Goal: Task Accomplishment & Management: Use online tool/utility

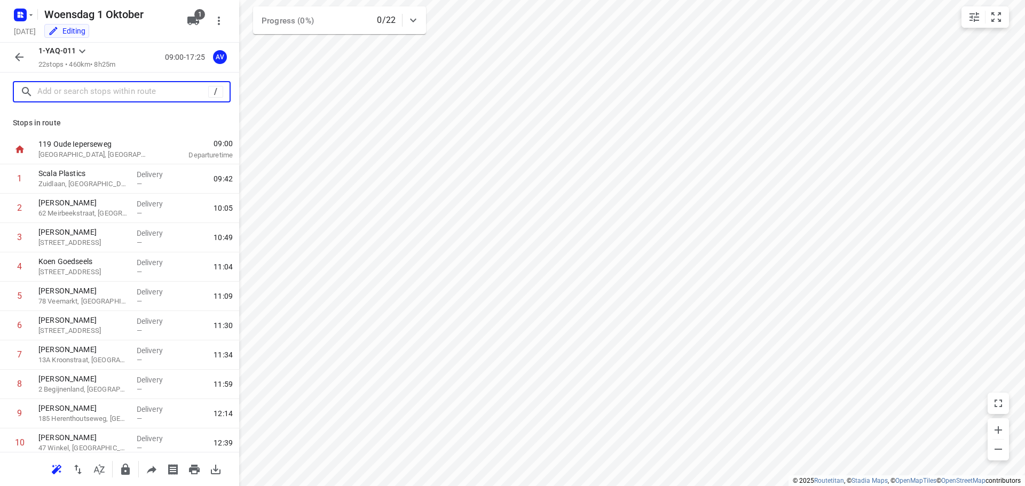
drag, startPoint x: 107, startPoint y: 91, endPoint x: 150, endPoint y: 87, distance: 43.5
click at [107, 91] on input "text" at bounding box center [122, 92] width 171 height 17
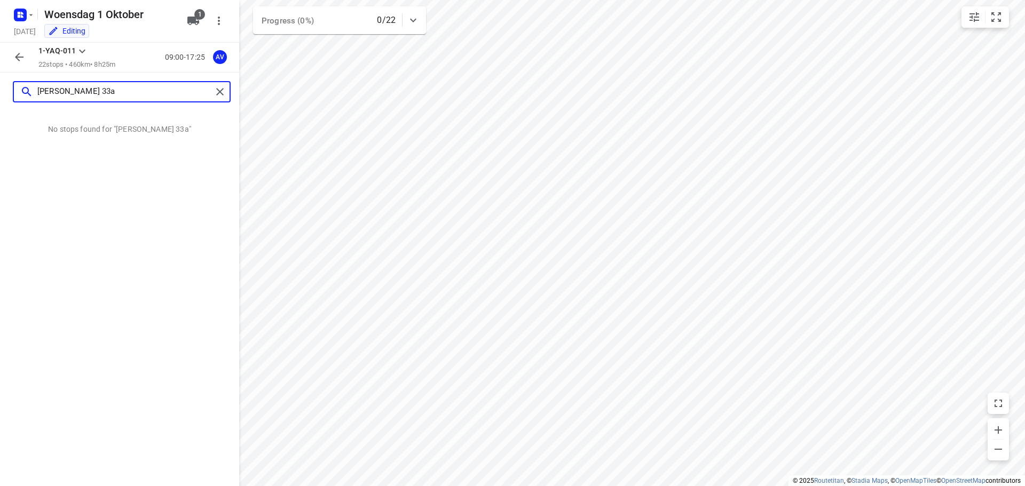
drag, startPoint x: 89, startPoint y: 90, endPoint x: 25, endPoint y: 93, distance: 64.1
click at [25, 93] on div "[PERSON_NAME] 33a" at bounding box center [116, 92] width 192 height 17
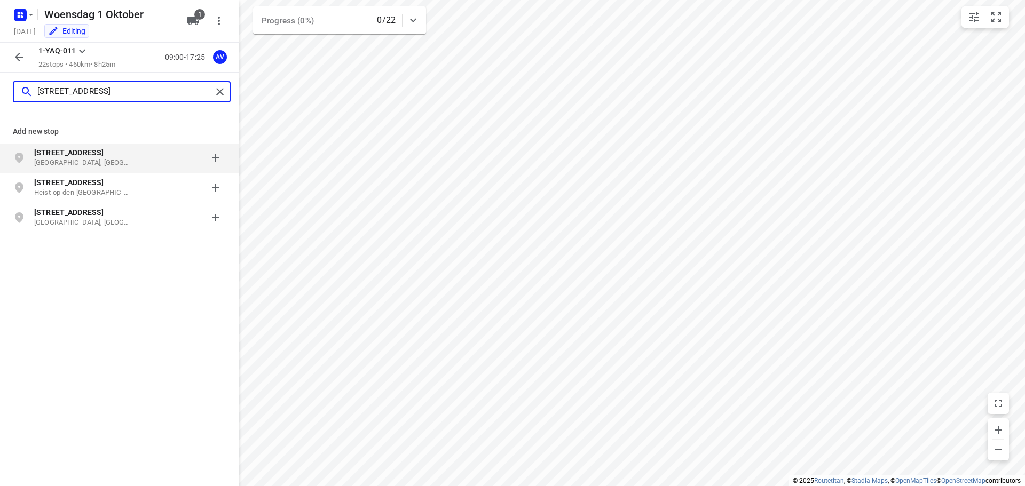
click at [145, 93] on input "[STREET_ADDRESS]" at bounding box center [124, 92] width 175 height 17
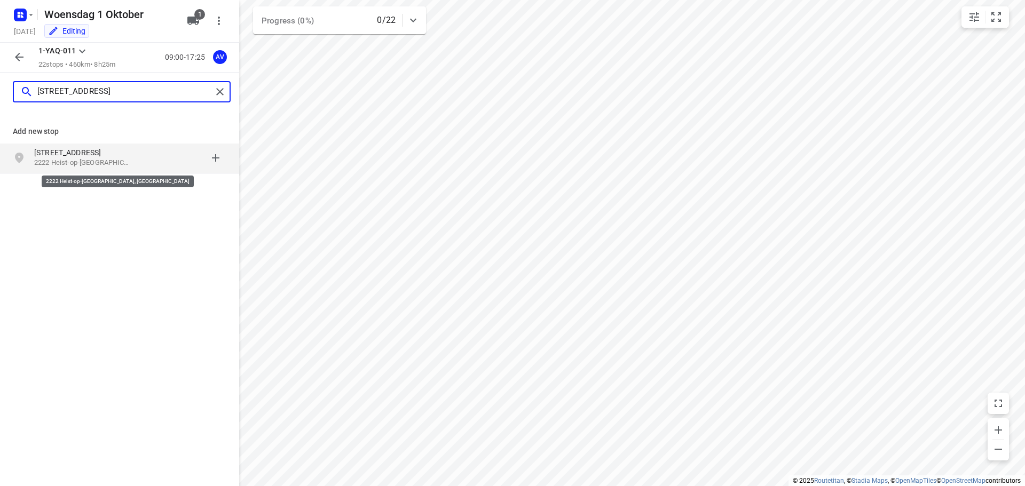
type input "[STREET_ADDRESS]"
click at [107, 163] on p "2222 Heist-op-[GEOGRAPHIC_DATA], [GEOGRAPHIC_DATA]" at bounding box center [83, 163] width 98 height 10
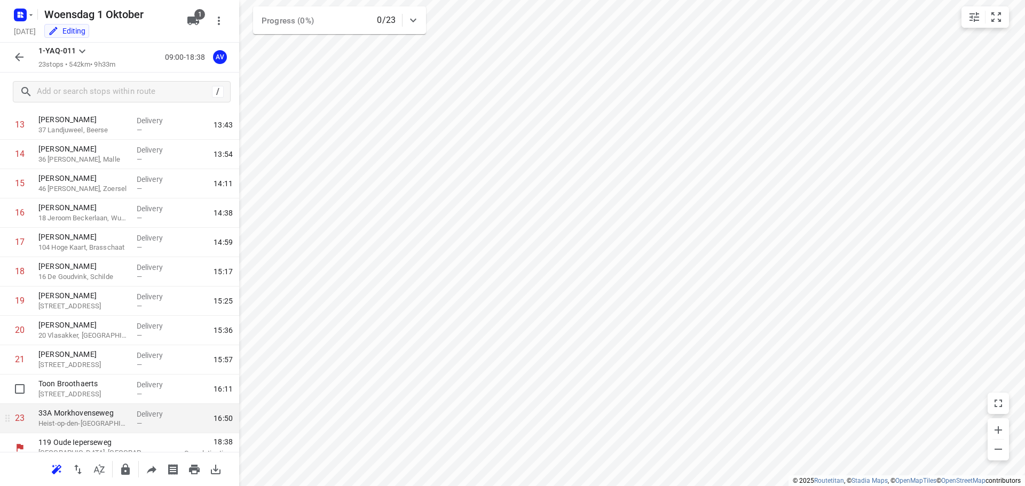
scroll to position [417, 0]
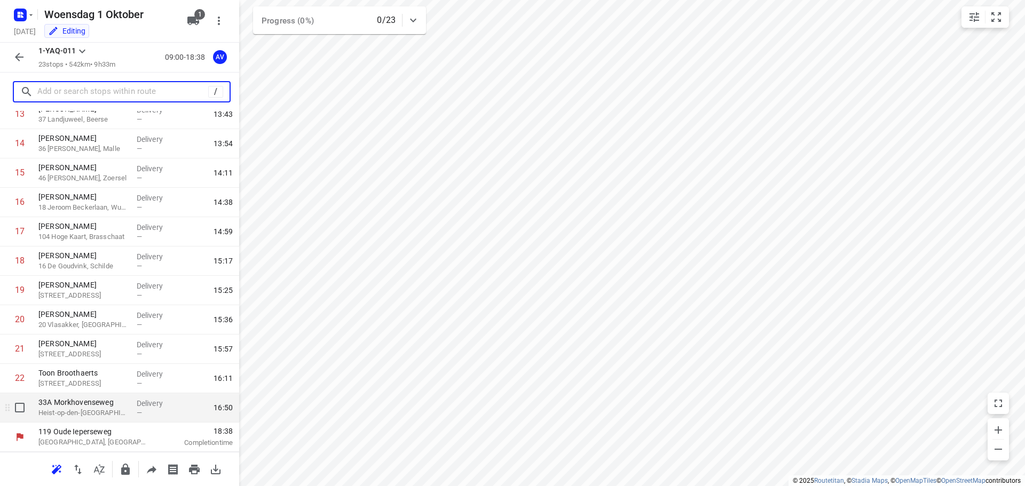
click at [77, 406] on p "33A Morkhovenseweg" at bounding box center [83, 402] width 90 height 11
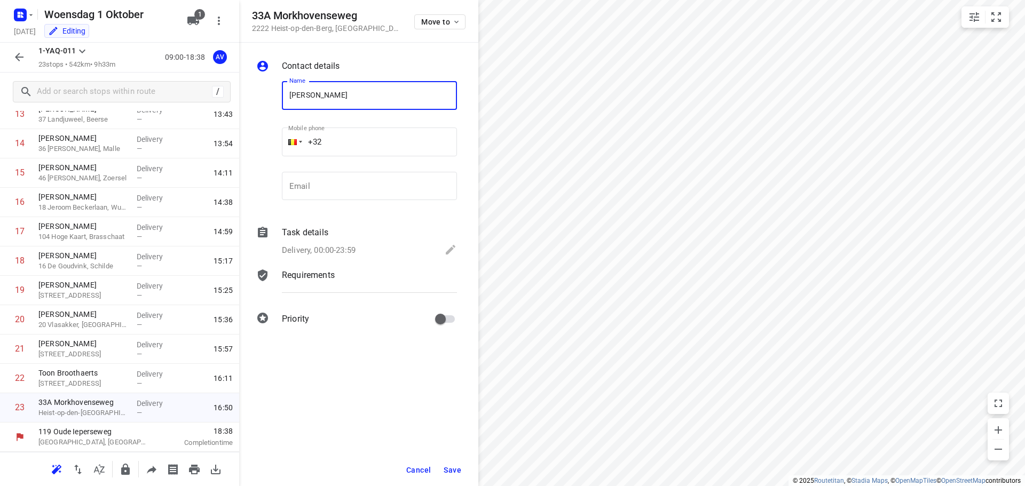
type input "[PERSON_NAME]"
click at [373, 137] on input "+32" at bounding box center [369, 142] width 175 height 29
type input "[PHONE_NUMBER]"
click at [351, 253] on p "Delivery, 00:00-23:59" at bounding box center [319, 251] width 74 height 12
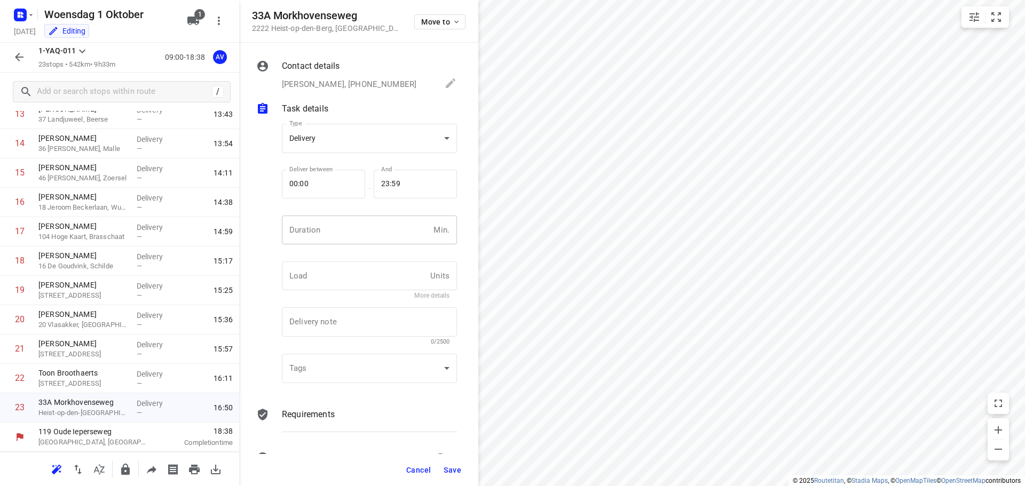
click at [362, 238] on input "number" at bounding box center [355, 230] width 147 height 29
type input "1"
click at [454, 470] on span "Save" at bounding box center [453, 470] width 18 height 9
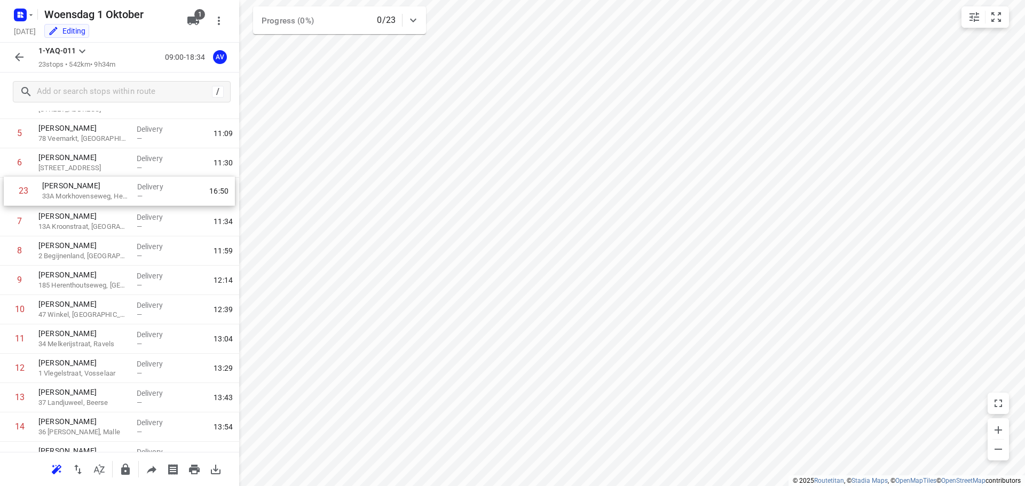
scroll to position [153, 0]
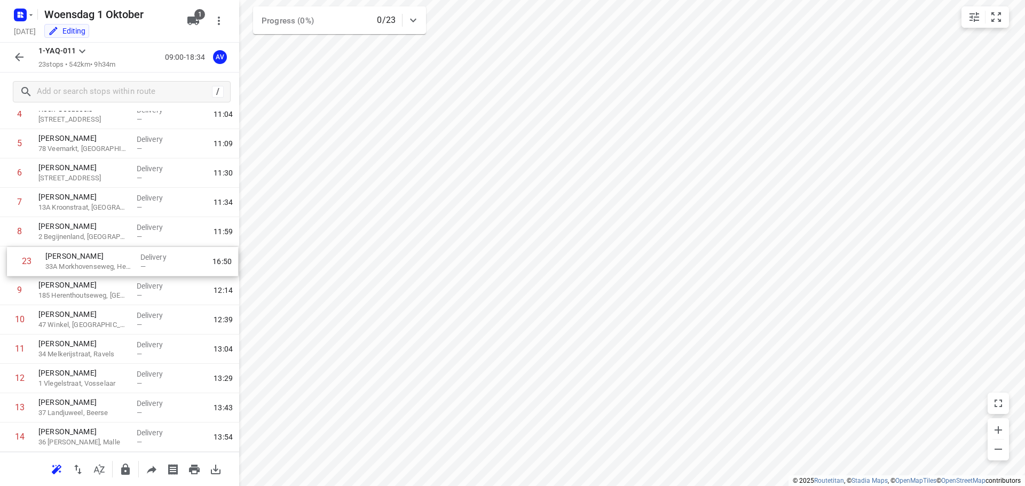
drag, startPoint x: 2, startPoint y: 413, endPoint x: 9, endPoint y: 263, distance: 150.7
click at [9, 263] on div "1 [GEOGRAPHIC_DATA], Wetteren Delivery — 09:42 2 [PERSON_NAME] 62 Meirbeekstraa…" at bounding box center [119, 350] width 239 height 676
click at [22, 56] on icon "button" at bounding box center [19, 57] width 13 height 13
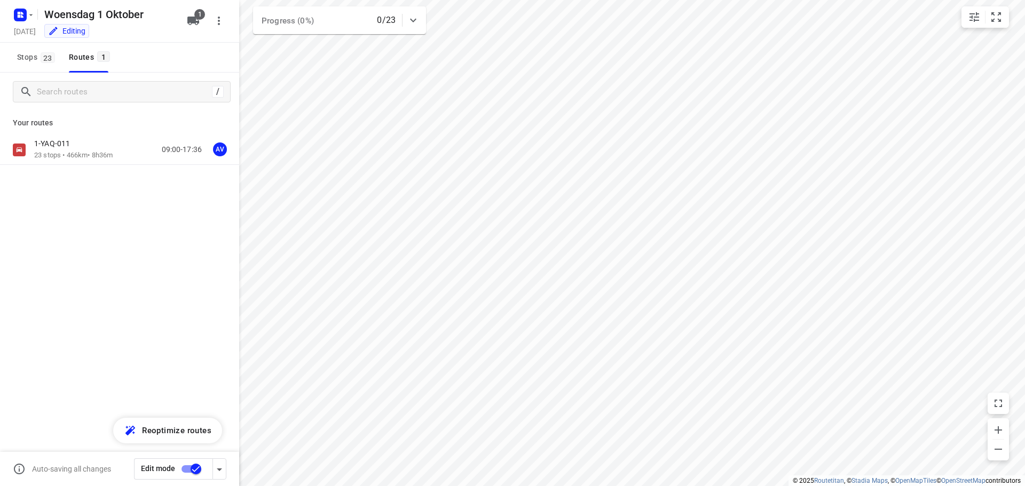
click at [185, 470] on input "checkbox" at bounding box center [196, 469] width 61 height 20
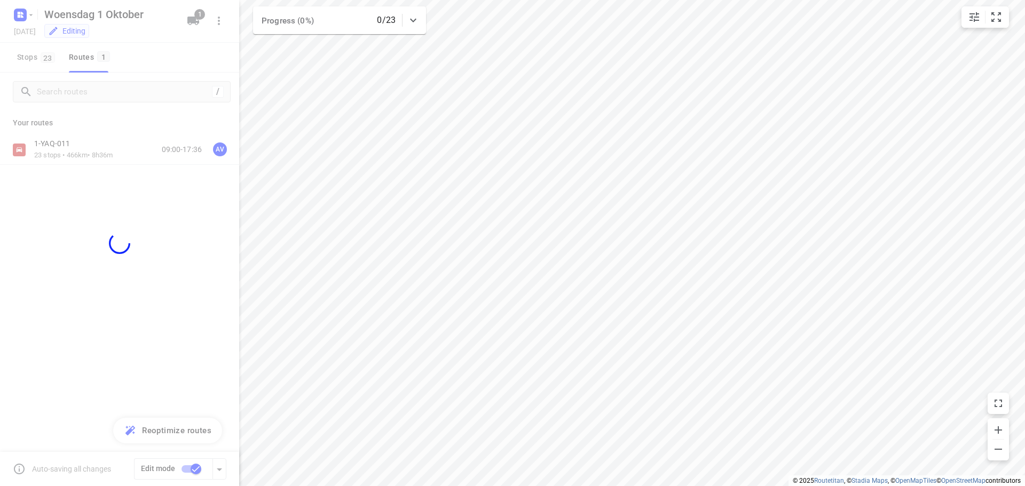
checkbox input "false"
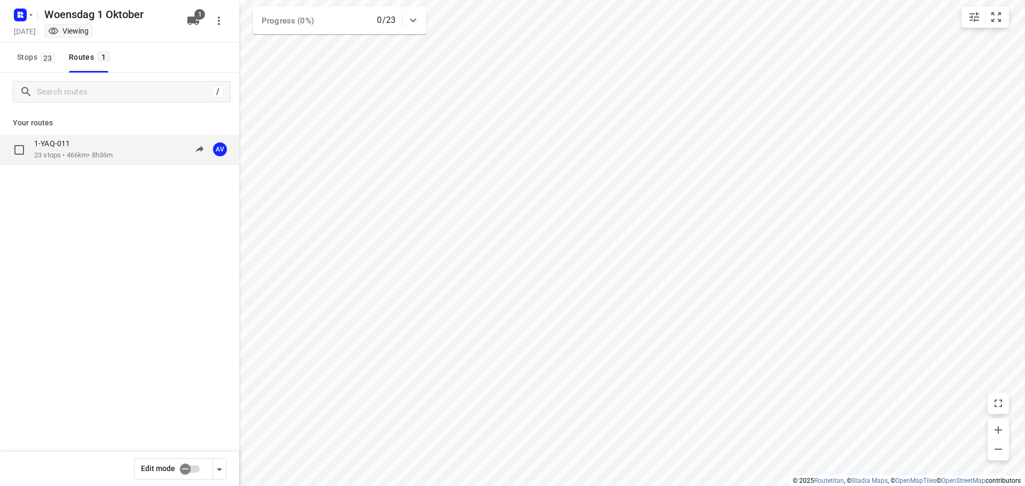
click at [129, 150] on div "1-YAQ-011 23 stops • 466km • 8h36m 09:00-17:36 AV" at bounding box center [136, 150] width 205 height 22
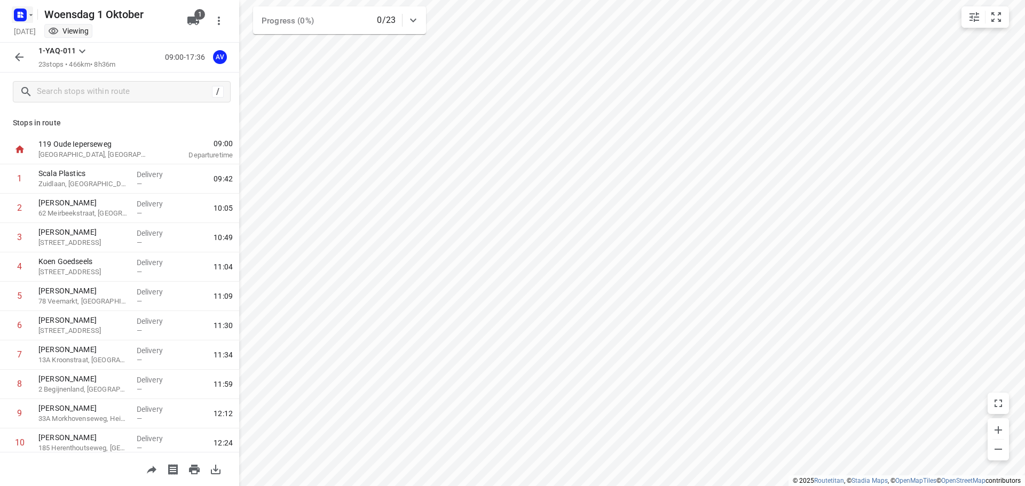
click at [25, 14] on rect "button" at bounding box center [20, 15] width 13 height 13
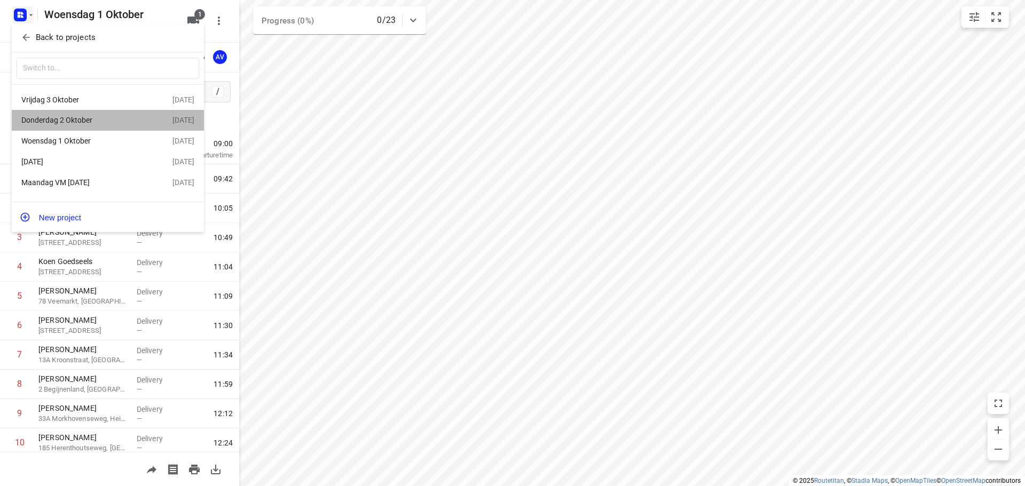
click at [91, 119] on div "Donderdag 2 Oktober" at bounding box center [82, 120] width 123 height 9
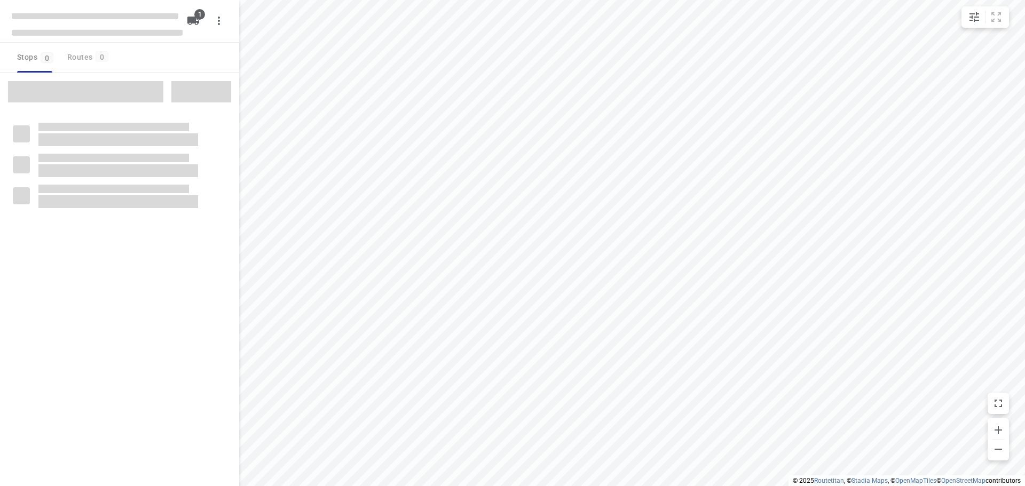
type input "distance"
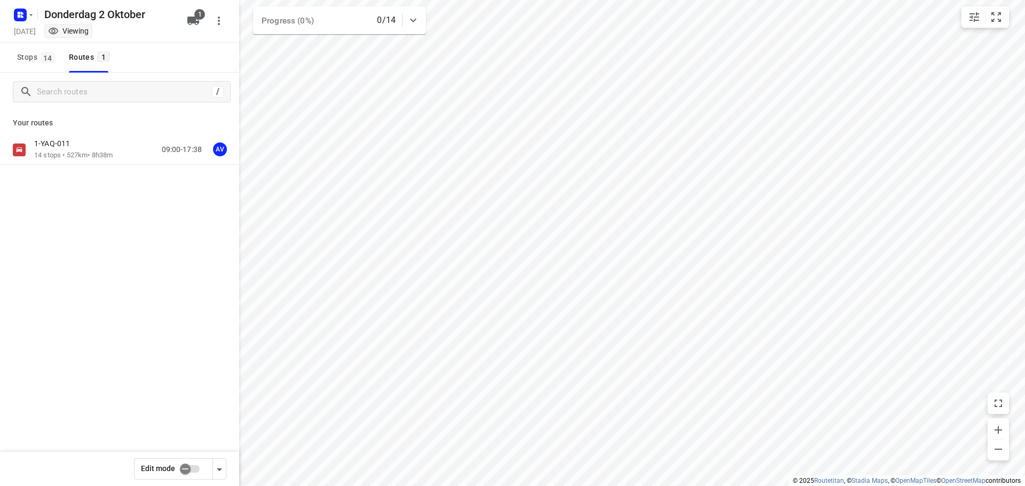
click at [192, 469] on input "checkbox" at bounding box center [185, 469] width 61 height 20
checkbox input "true"
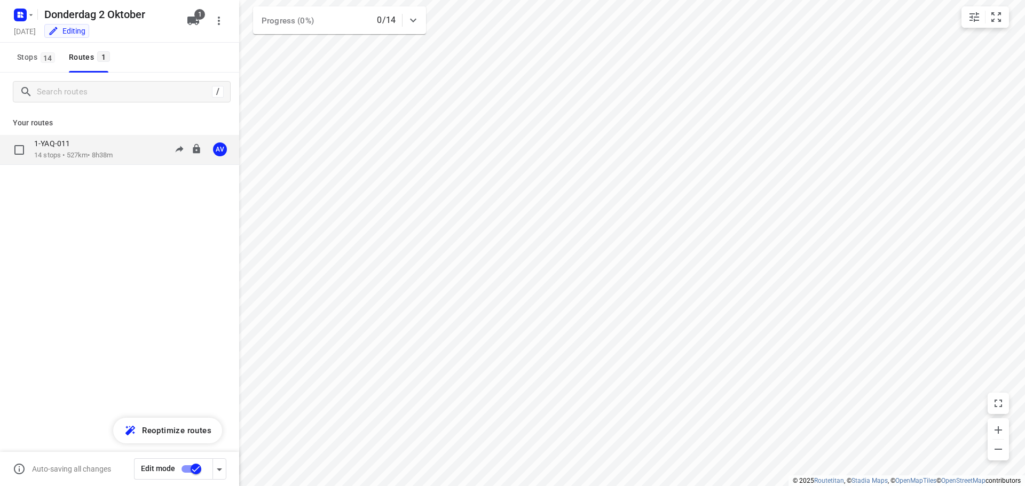
click at [131, 152] on div "1-YAQ-011 14 stops • 527km • 8h38m 09:00-17:38 AV" at bounding box center [136, 150] width 205 height 22
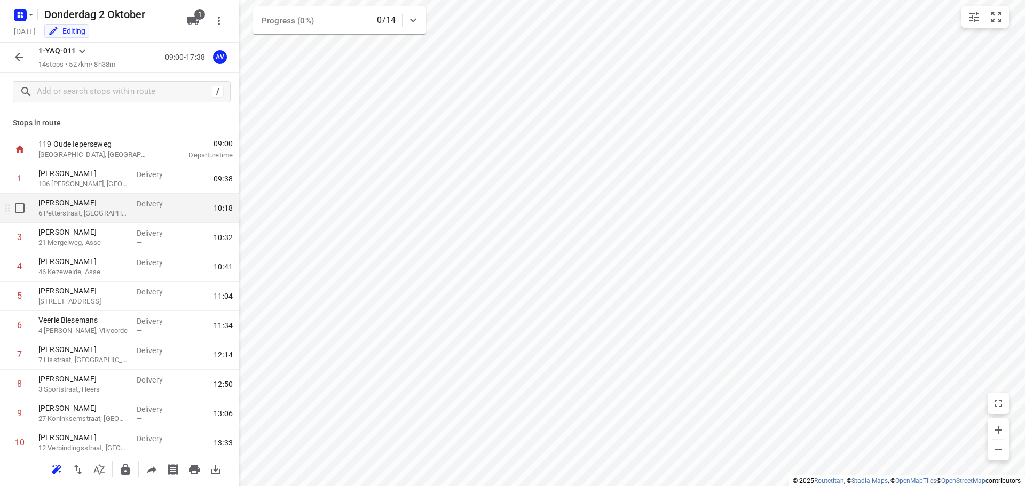
click at [106, 212] on p "6 Petterstraat, [GEOGRAPHIC_DATA]" at bounding box center [83, 213] width 90 height 11
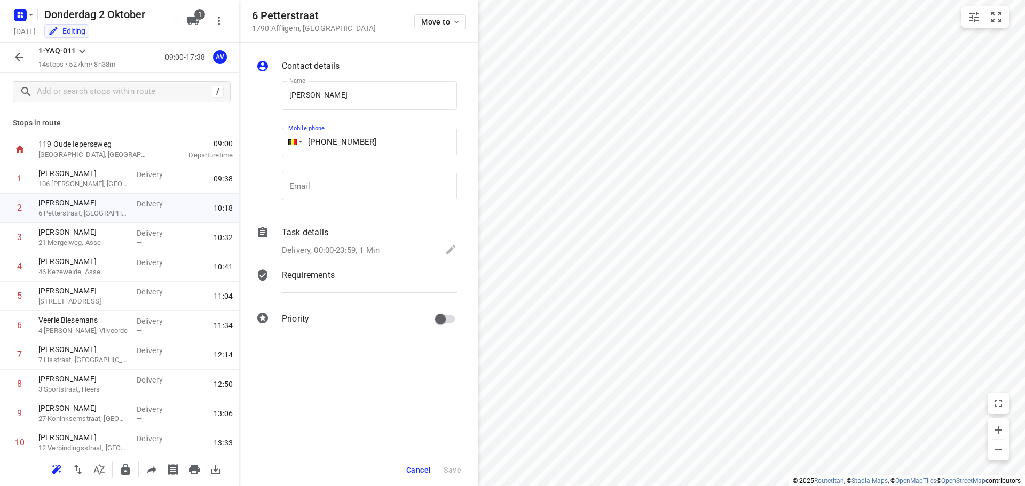
drag, startPoint x: 371, startPoint y: 140, endPoint x: 325, endPoint y: 140, distance: 45.4
click at [325, 140] on input "[PHONE_NUMBER]" at bounding box center [369, 142] width 175 height 29
paste input "476559722"
type input "[PHONE_NUMBER]"
click at [452, 469] on span "Save" at bounding box center [453, 470] width 18 height 9
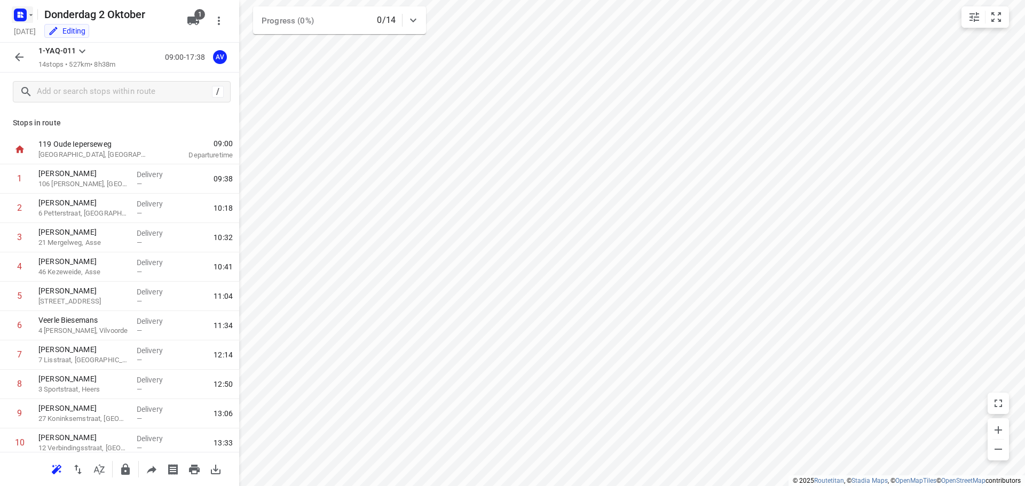
click at [24, 12] on rect "button" at bounding box center [20, 15] width 13 height 13
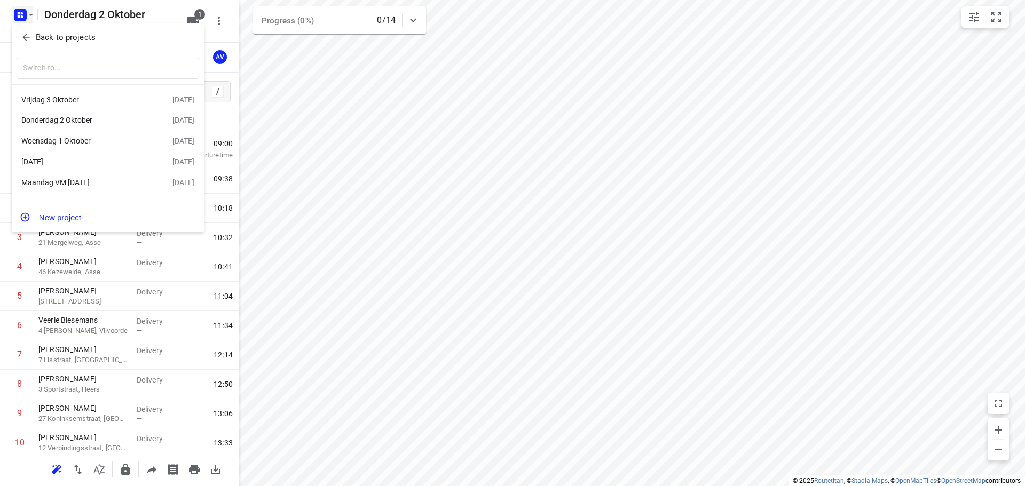
click at [96, 166] on div "[DATE]" at bounding box center [82, 162] width 123 height 9
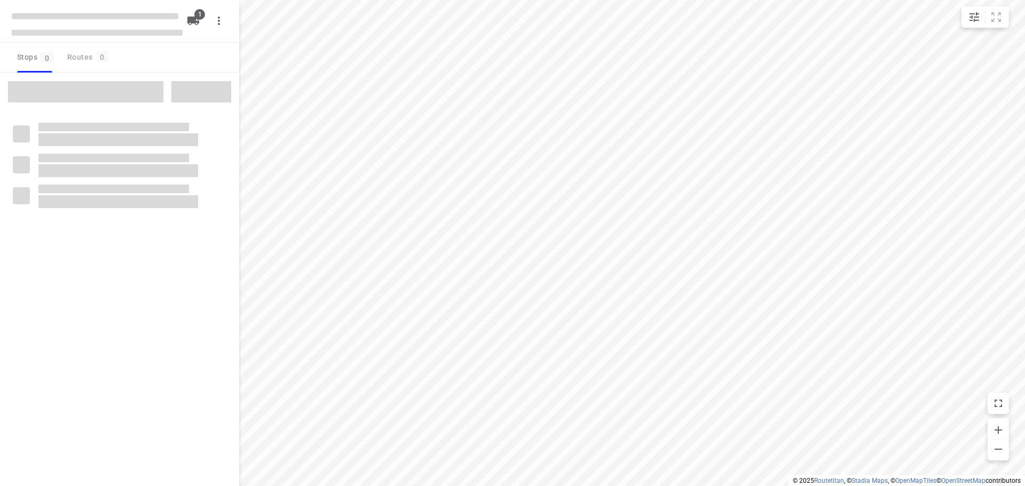
type input "distance"
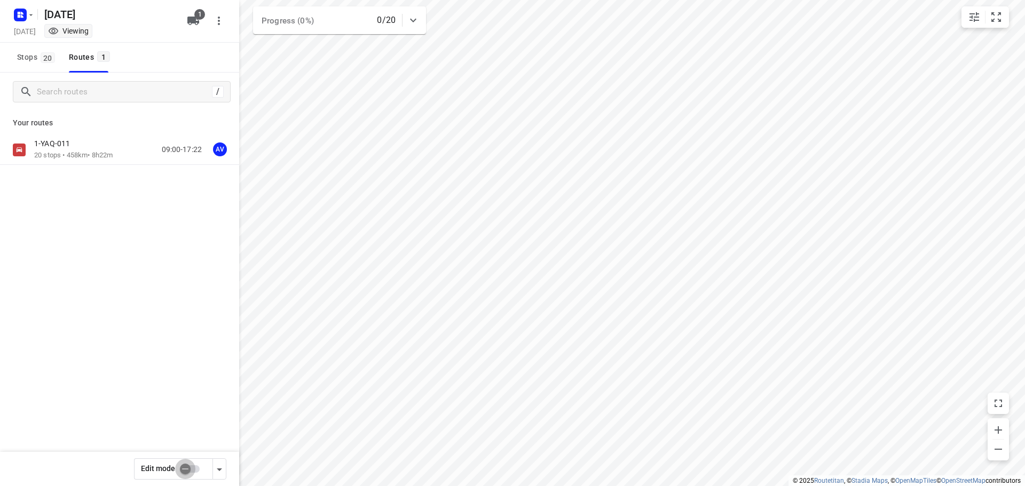
click at [195, 470] on input "checkbox" at bounding box center [185, 469] width 61 height 20
checkbox input "true"
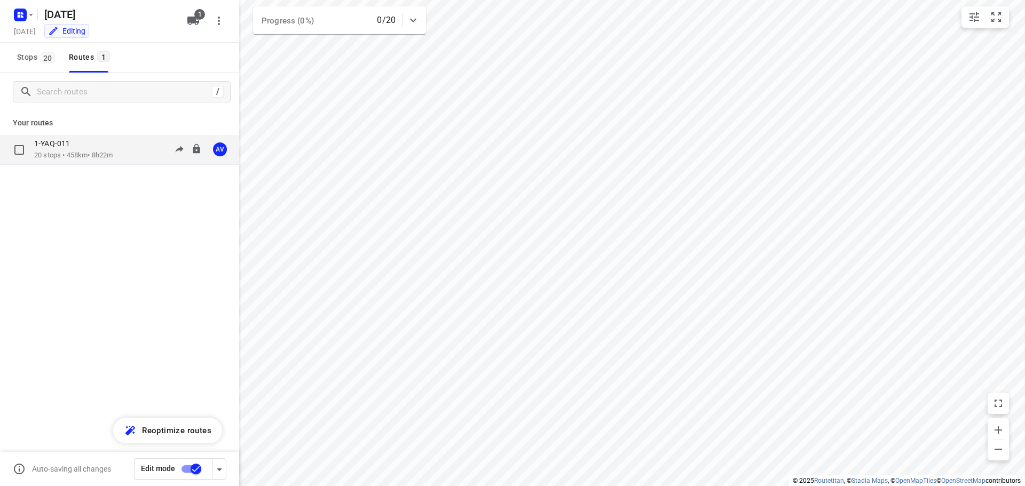
click at [119, 150] on div "1-YAQ-011 20 stops • 458km • 8h22m 09:00-17:22 AV" at bounding box center [136, 150] width 205 height 22
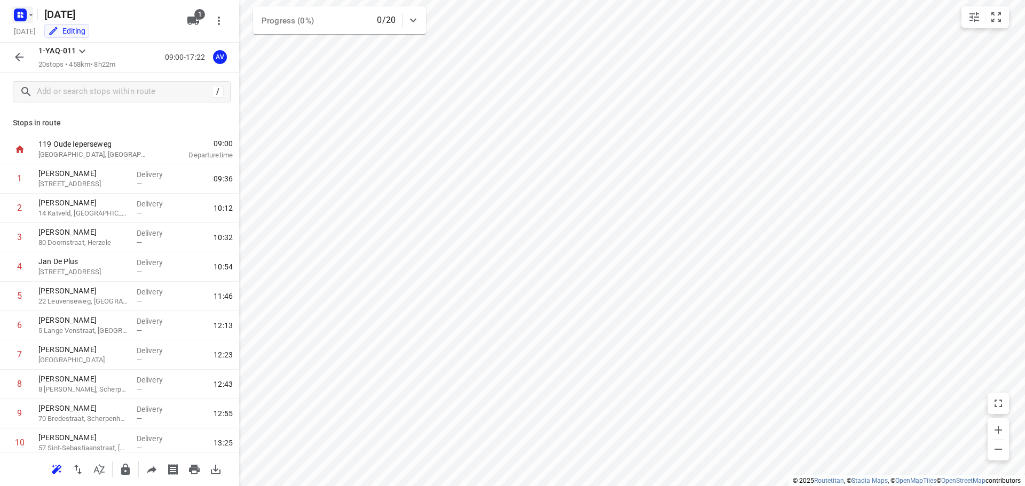
click at [29, 16] on icon "button" at bounding box center [31, 15] width 9 height 9
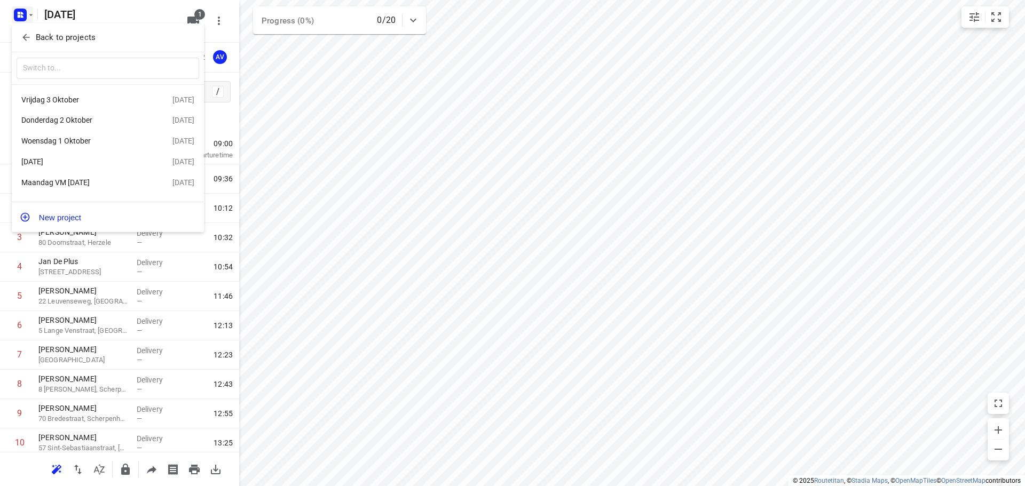
click at [87, 137] on div "Woensdag 1 Oktober" at bounding box center [96, 141] width 151 height 13
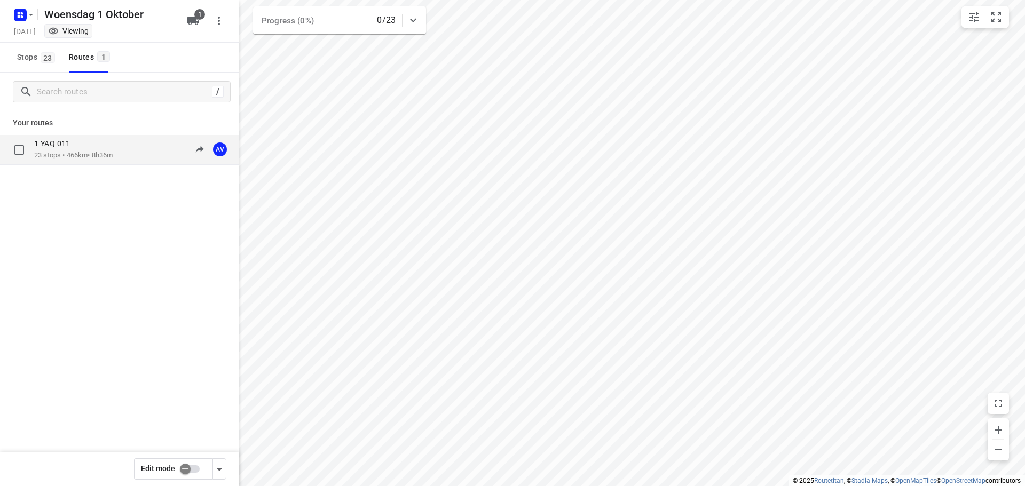
click at [126, 156] on div "1-YAQ-011 23 stops • 466km • 8h36m 09:00-17:36 AV" at bounding box center [136, 150] width 205 height 22
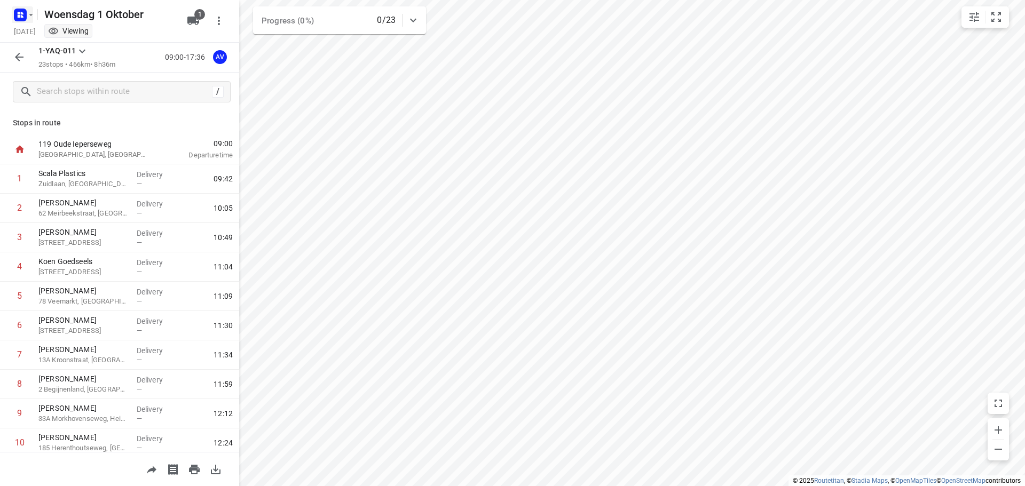
click at [16, 6] on icon "button" at bounding box center [20, 14] width 17 height 17
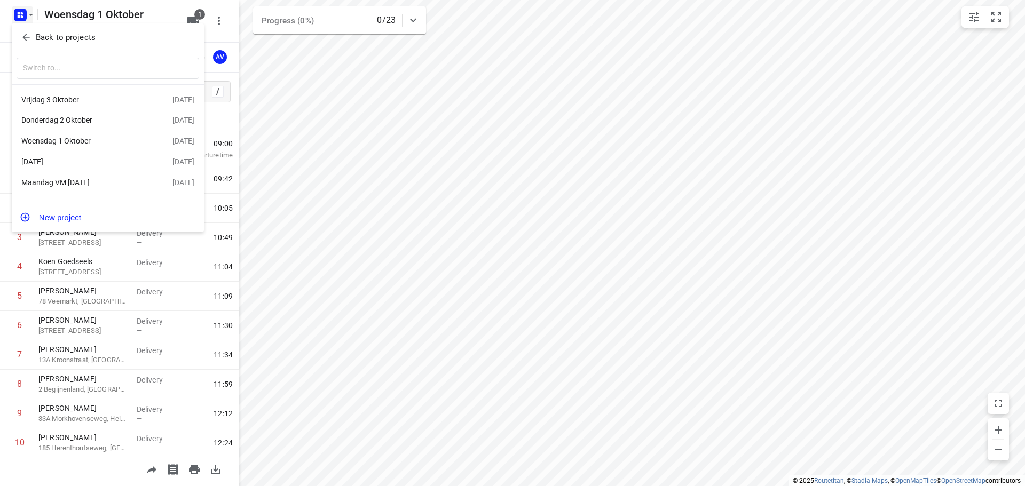
click at [96, 185] on div "Maandag VM [DATE]" at bounding box center [82, 182] width 123 height 9
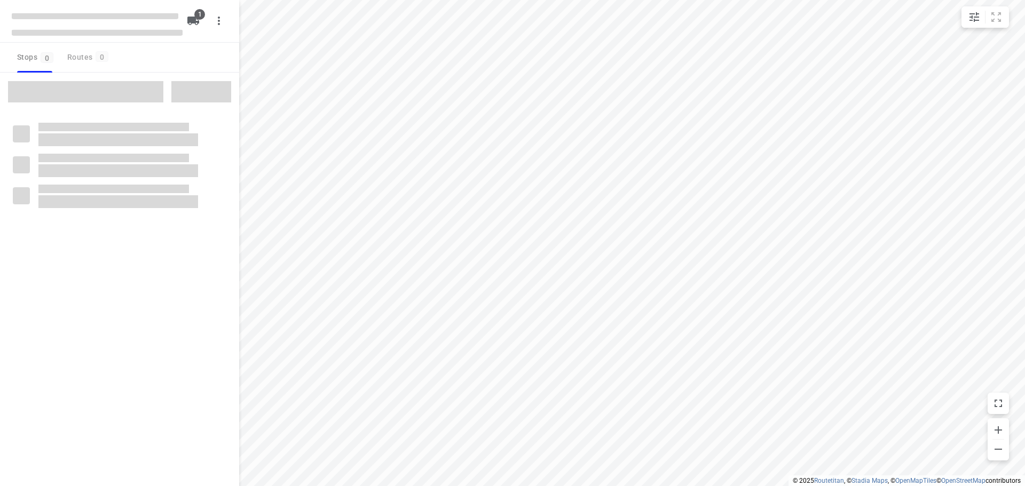
type input "distance"
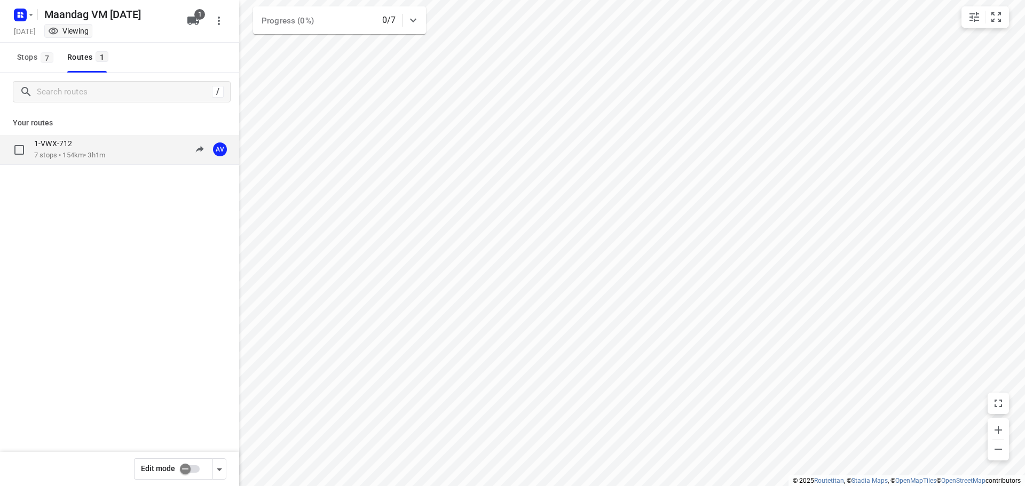
click at [105, 155] on p "7 stops • 154km • 3h1m" at bounding box center [69, 156] width 71 height 10
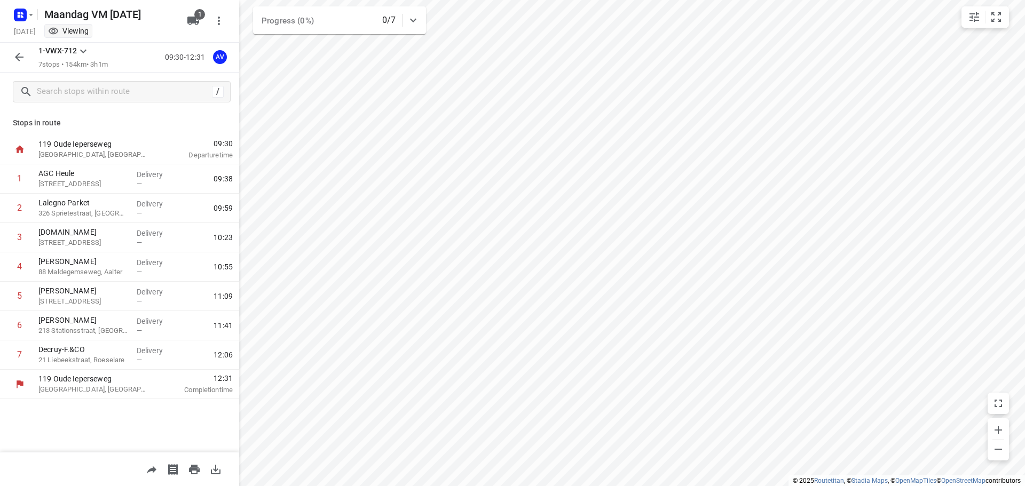
click at [21, 62] on icon "button" at bounding box center [19, 57] width 13 height 13
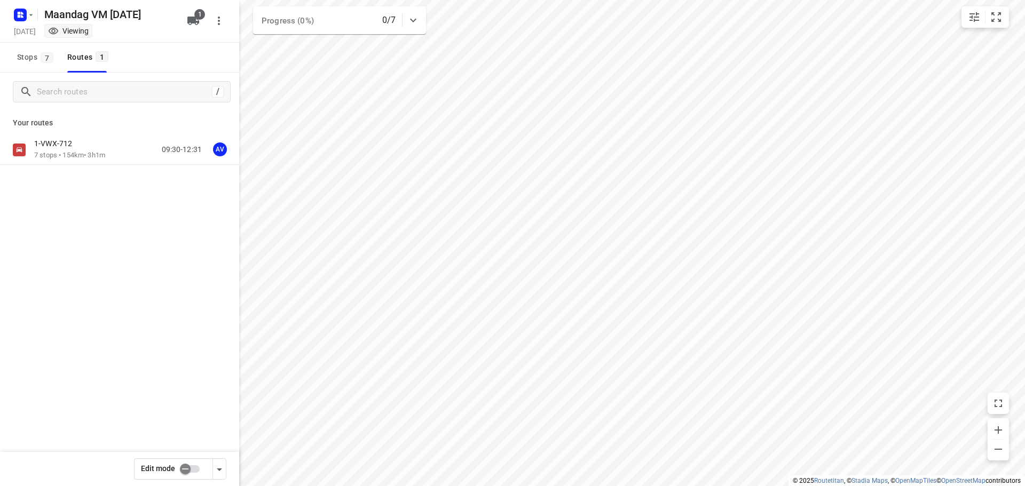
click at [194, 469] on input "checkbox" at bounding box center [185, 469] width 61 height 20
checkbox input "true"
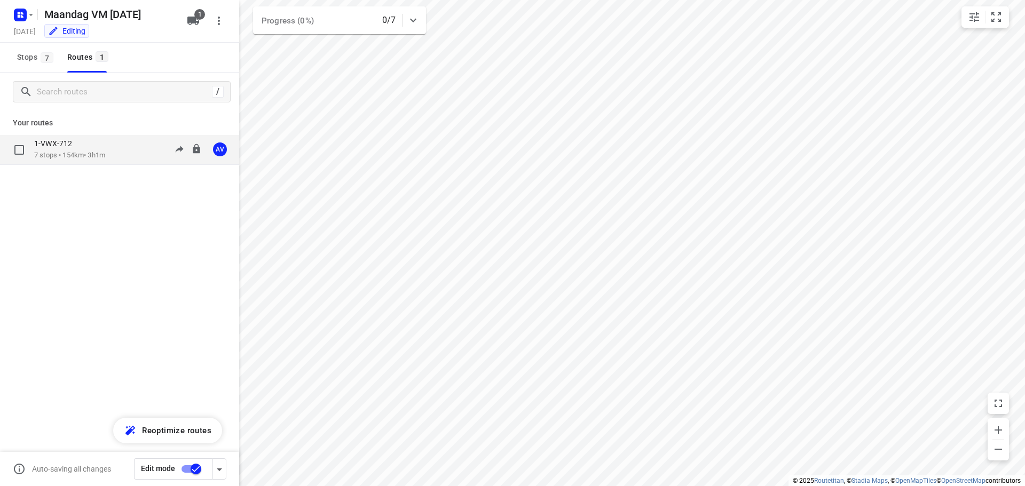
click at [120, 147] on div "1-VWX-712 7 stops • 154km • 3h1m 09:30-12:31 AV" at bounding box center [136, 150] width 205 height 22
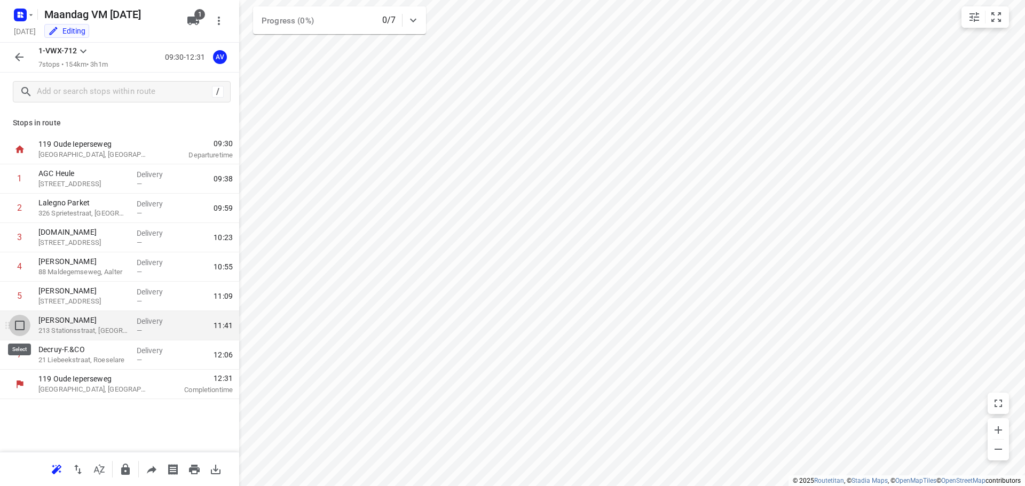
click at [19, 326] on input "checkbox" at bounding box center [19, 325] width 21 height 21
checkbox input "true"
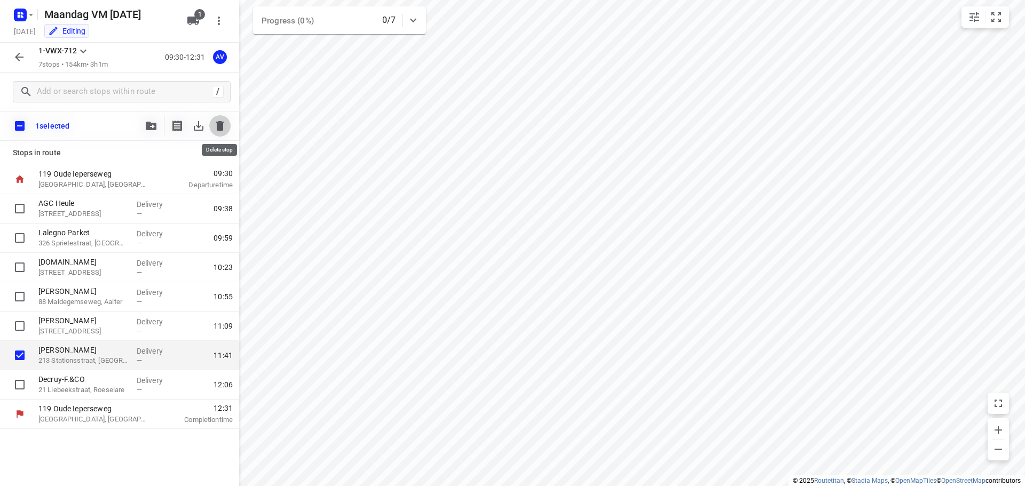
click at [219, 123] on icon "button" at bounding box center [219, 126] width 7 height 10
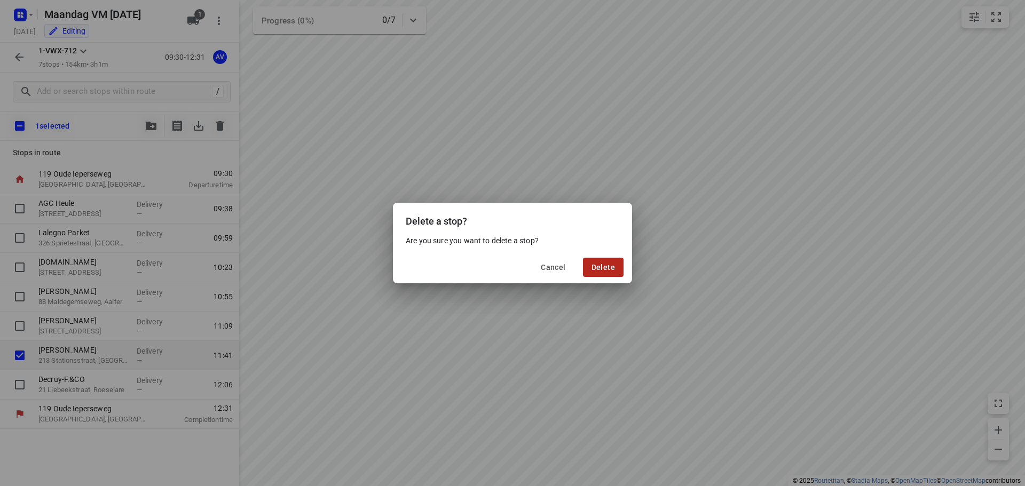
click at [609, 268] on span "Delete" at bounding box center [603, 267] width 23 height 9
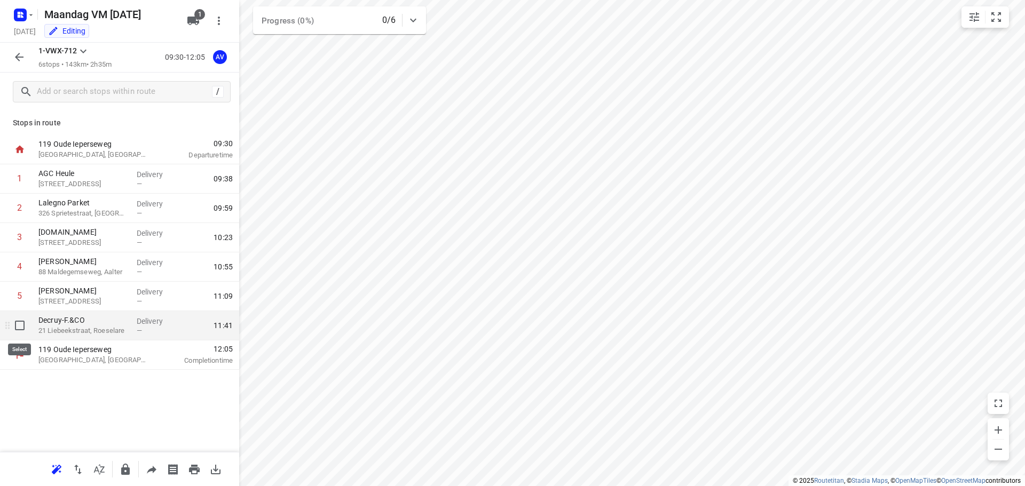
click at [19, 325] on input "checkbox" at bounding box center [19, 325] width 21 height 21
checkbox input "true"
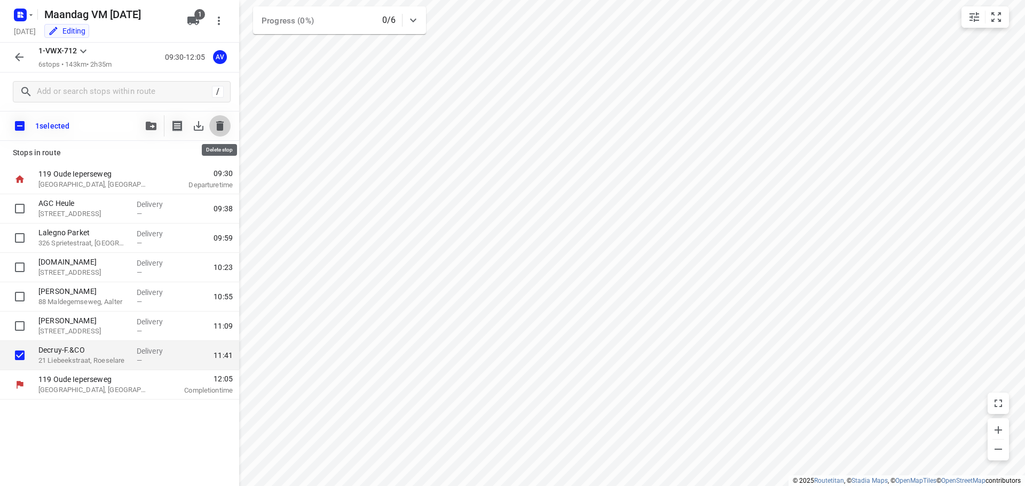
click at [222, 127] on icon "button" at bounding box center [219, 126] width 7 height 10
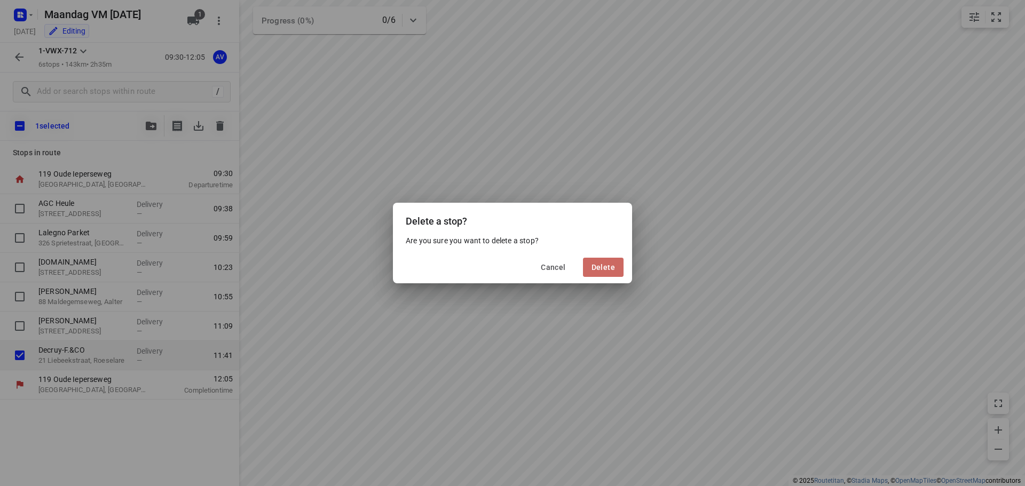
click at [610, 269] on span "Delete" at bounding box center [603, 267] width 23 height 9
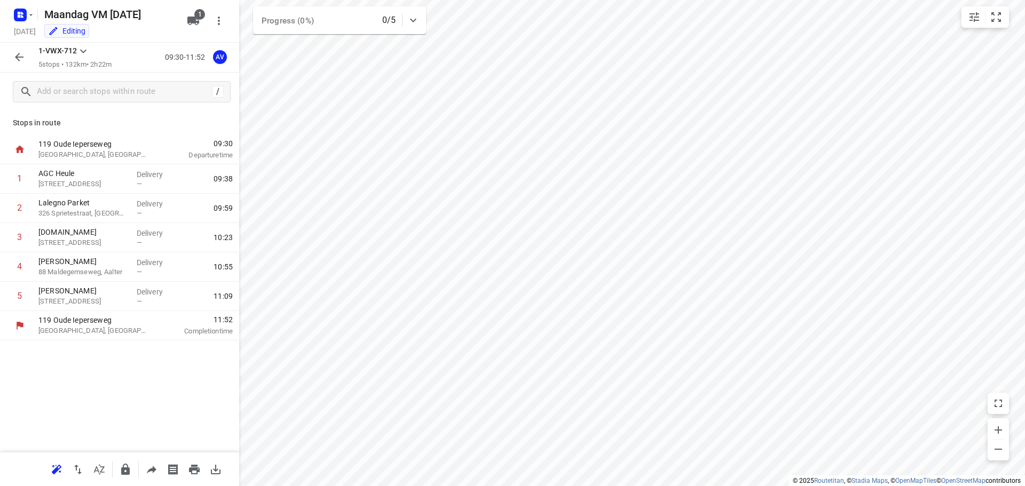
click at [20, 56] on icon "button" at bounding box center [19, 57] width 13 height 13
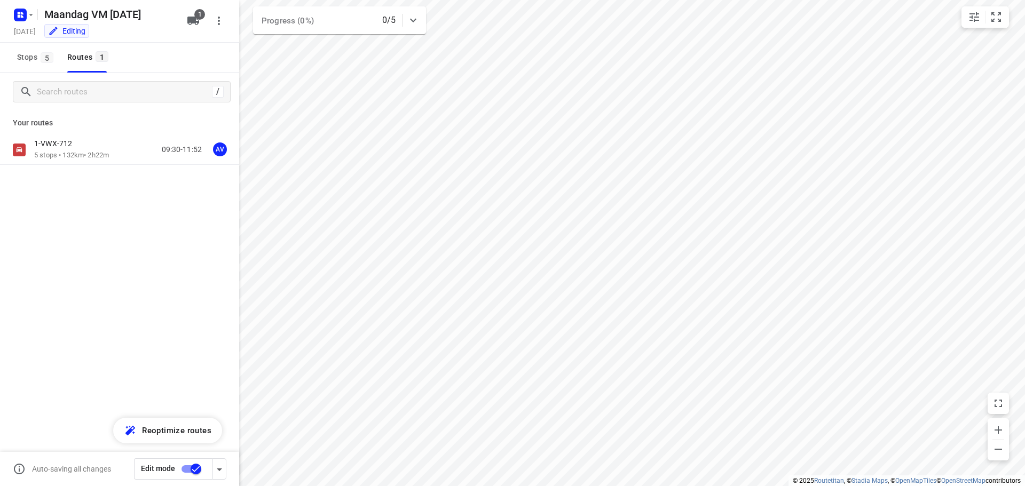
click at [190, 469] on input "checkbox" at bounding box center [196, 469] width 61 height 20
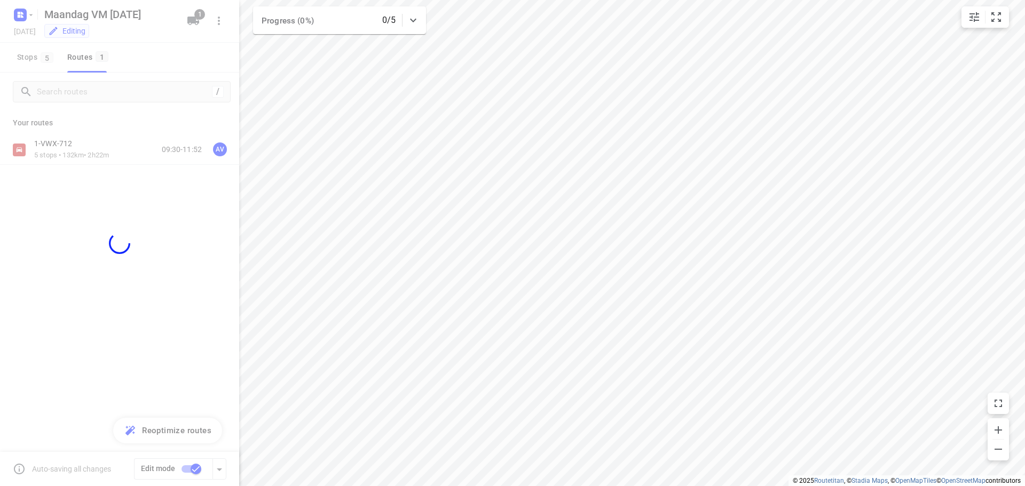
checkbox input "false"
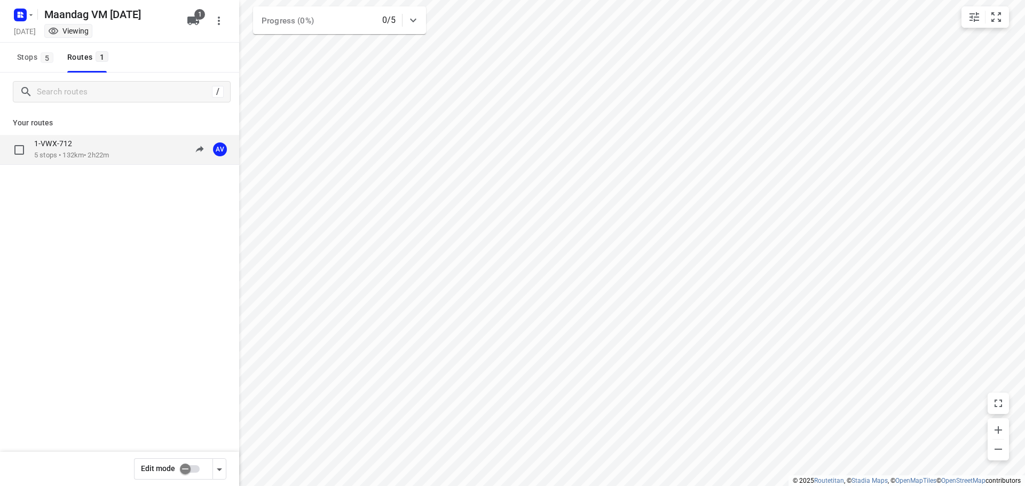
click at [127, 153] on div "1-VWX-712 5 stops • 132km • 2h22m 09:30-11:52 AV" at bounding box center [136, 150] width 205 height 22
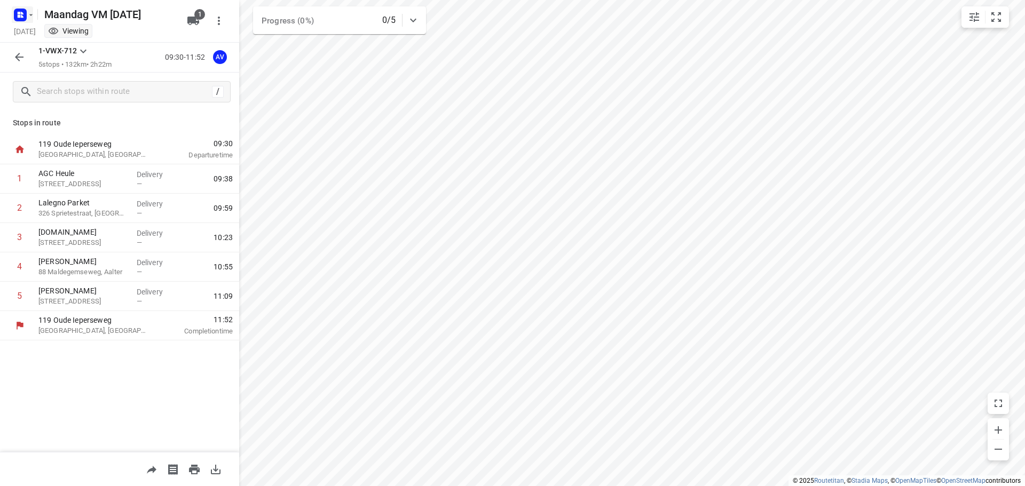
click at [23, 10] on rect "button" at bounding box center [20, 15] width 13 height 13
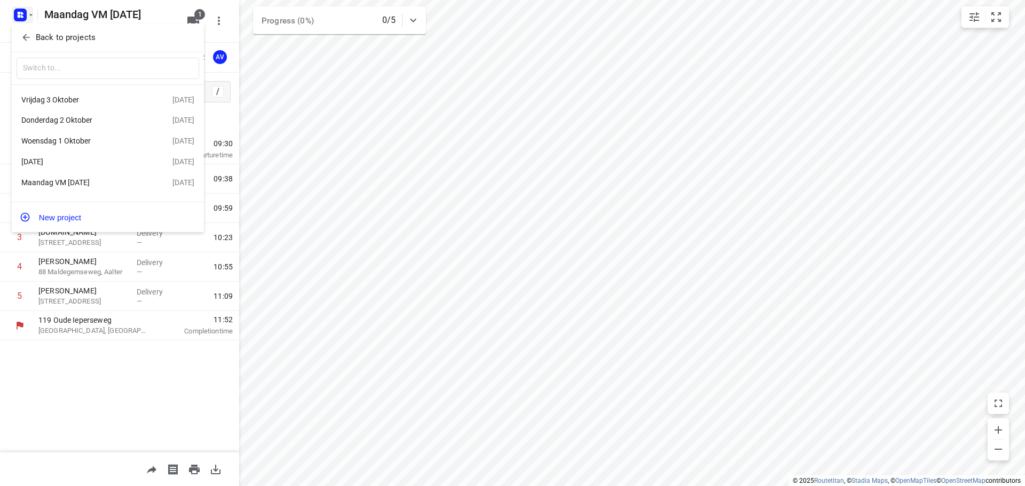
click at [92, 97] on div "Vrijdag 3 Oktober" at bounding box center [82, 100] width 123 height 9
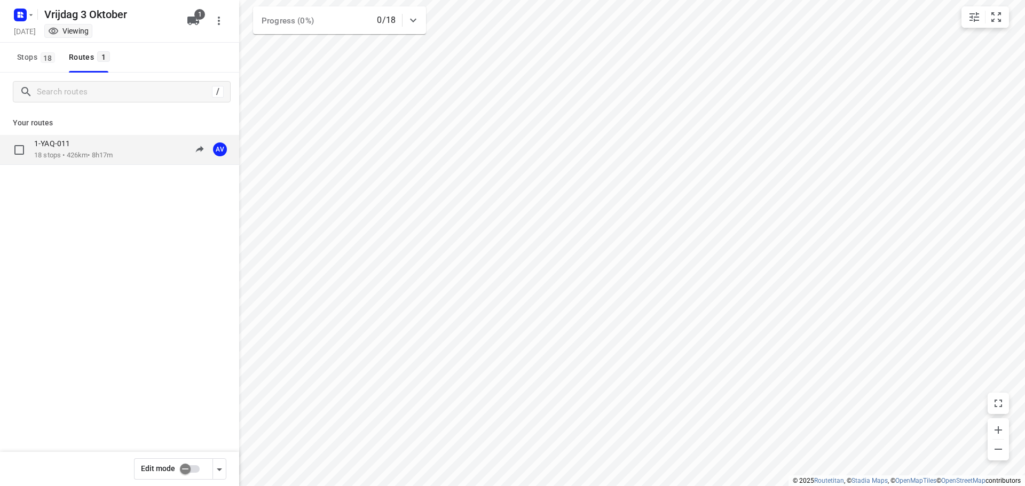
click at [113, 147] on div "1-YAQ-011" at bounding box center [73, 145] width 78 height 12
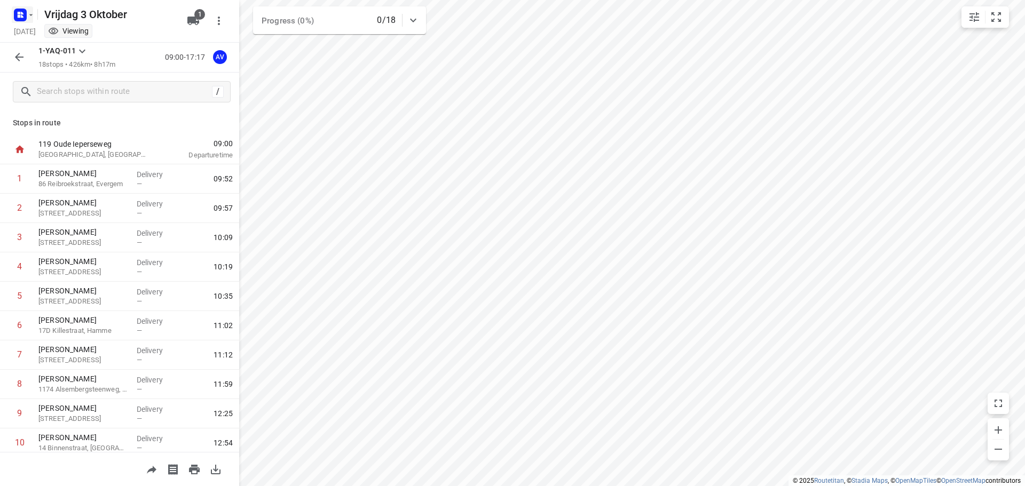
click at [26, 6] on icon "button" at bounding box center [20, 14] width 17 height 17
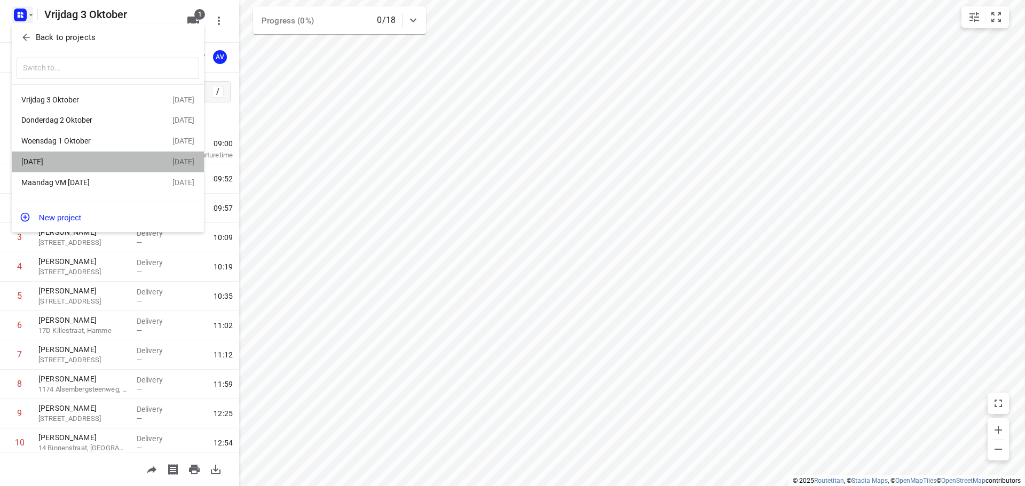
click at [87, 166] on div "[DATE]" at bounding box center [82, 162] width 123 height 9
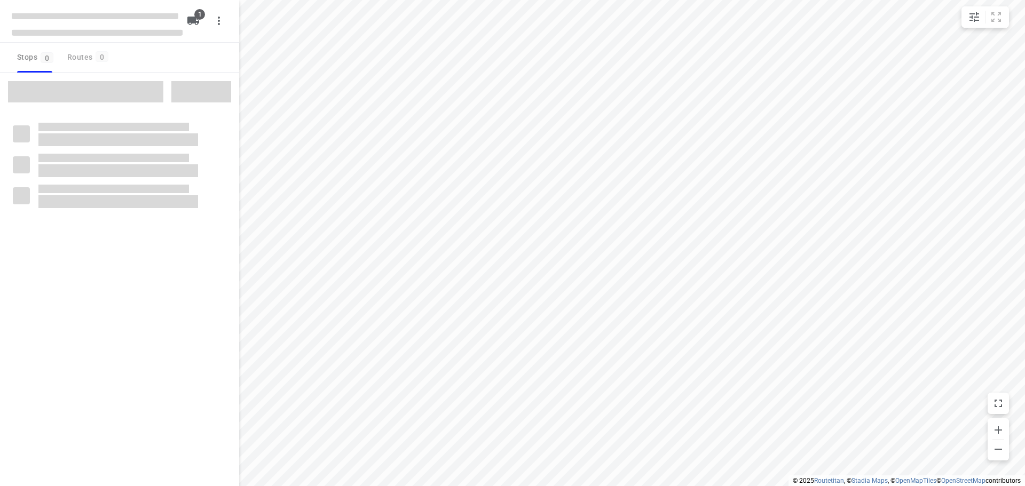
type input "distance"
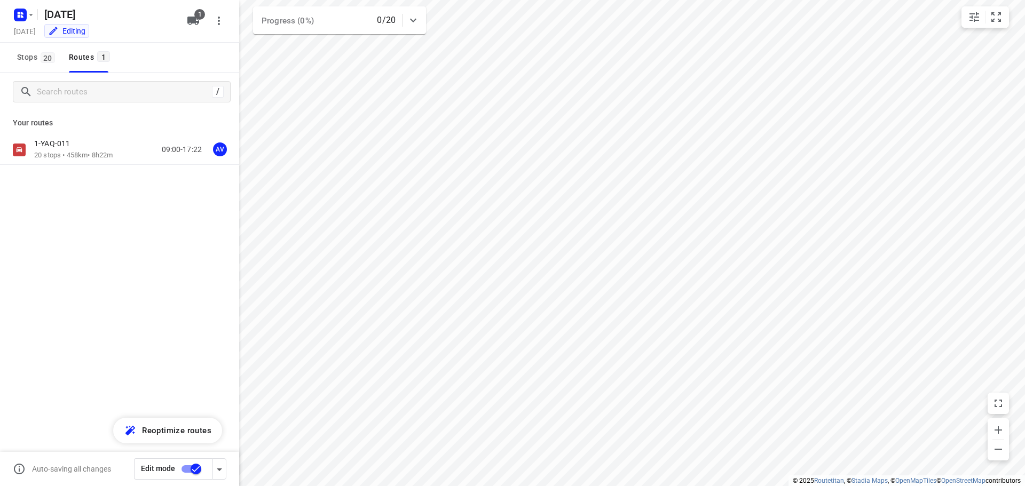
click at [187, 468] on input "checkbox" at bounding box center [196, 469] width 61 height 20
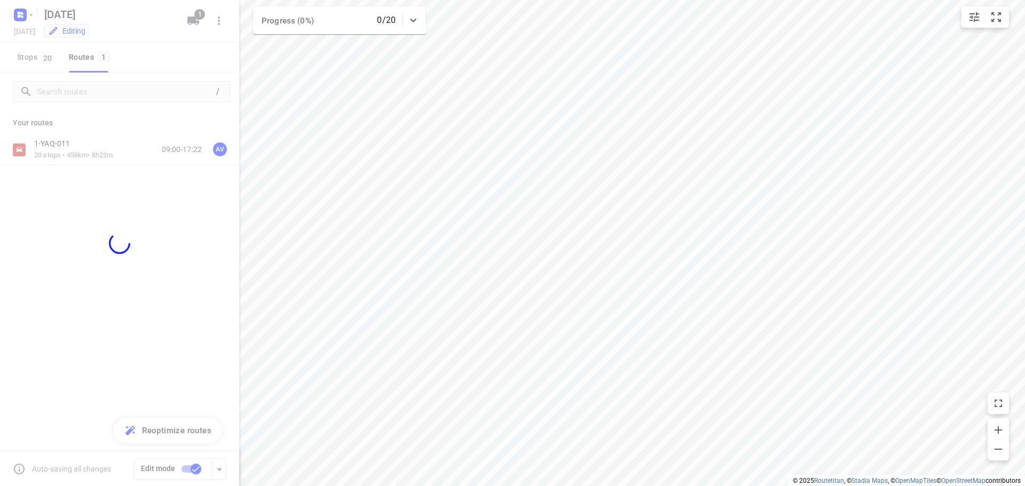
checkbox input "false"
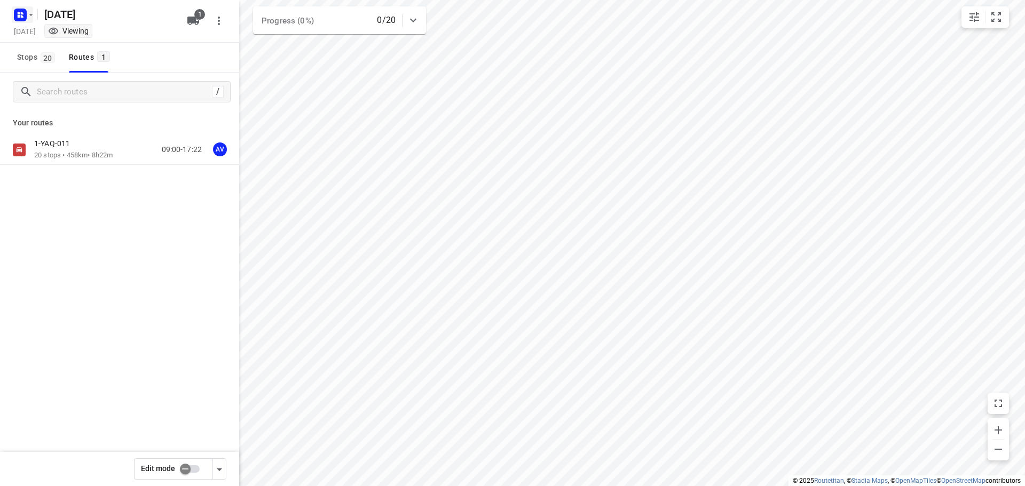
click at [24, 12] on rect "button" at bounding box center [20, 15] width 13 height 13
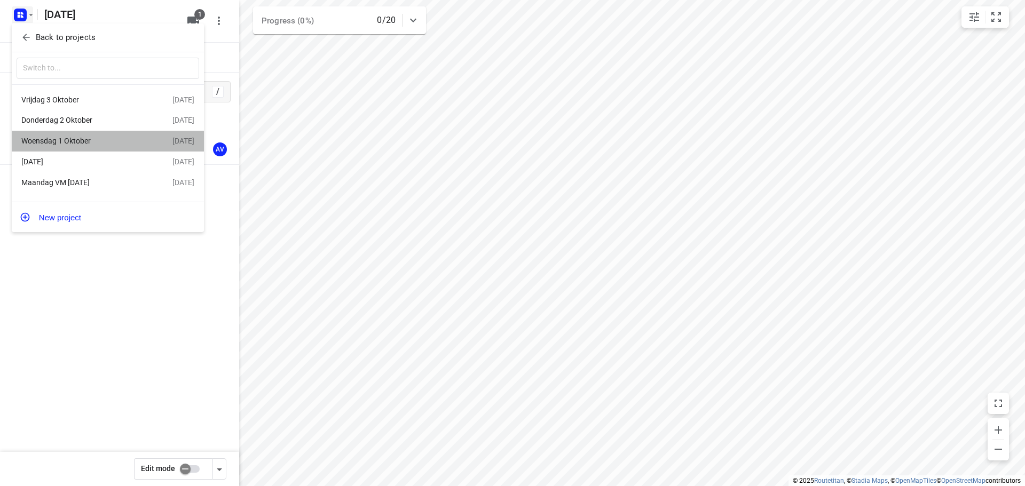
click at [85, 139] on div "Woensdag 1 Oktober" at bounding box center [82, 141] width 123 height 9
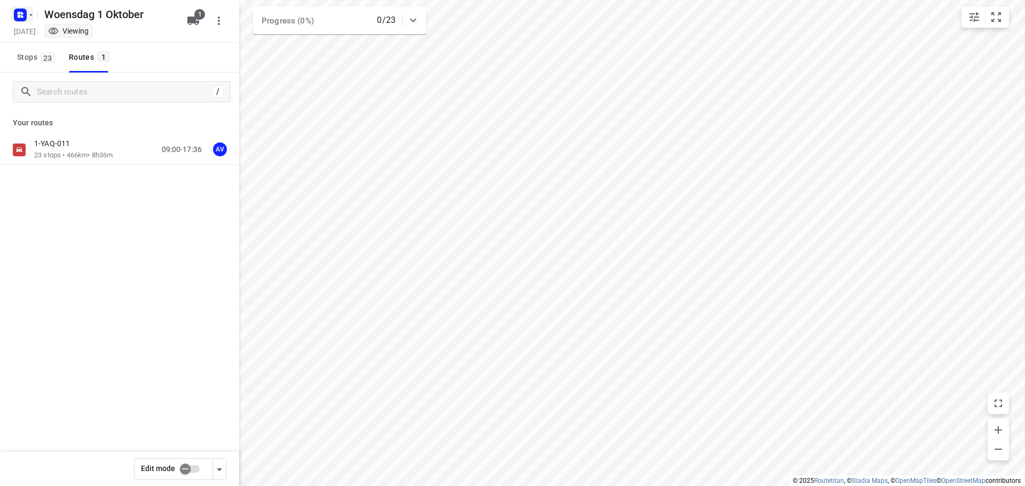
click at [21, 13] on icon "button" at bounding box center [22, 13] width 3 height 3
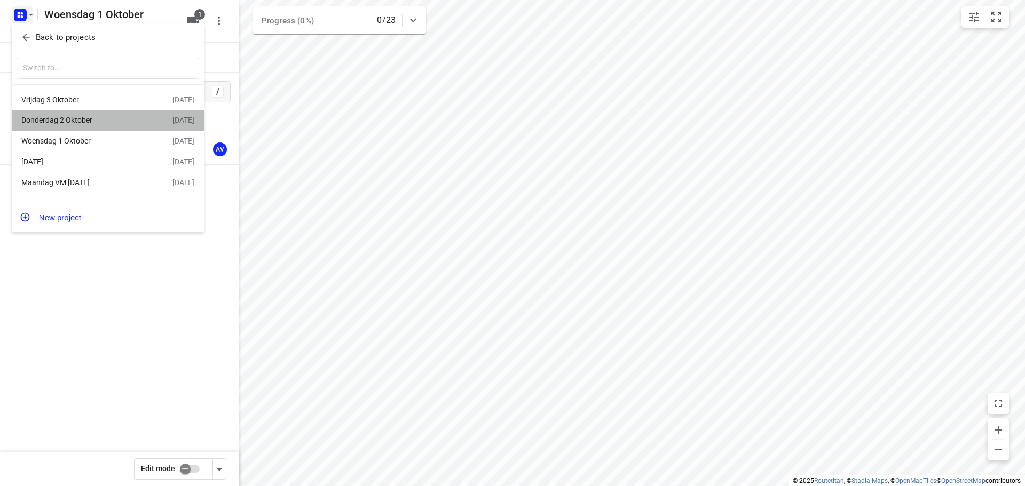
click at [80, 122] on div "Donderdag 2 Oktober" at bounding box center [82, 120] width 123 height 9
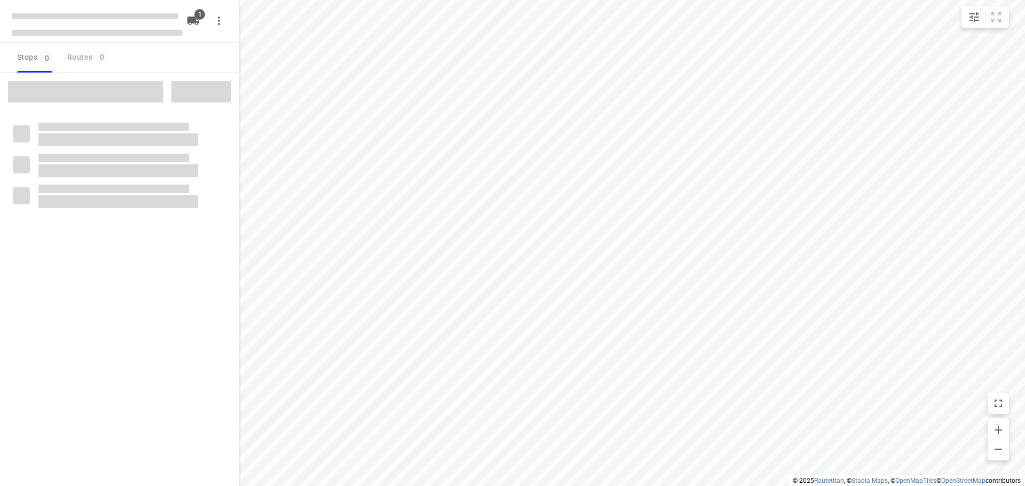
type input "distance"
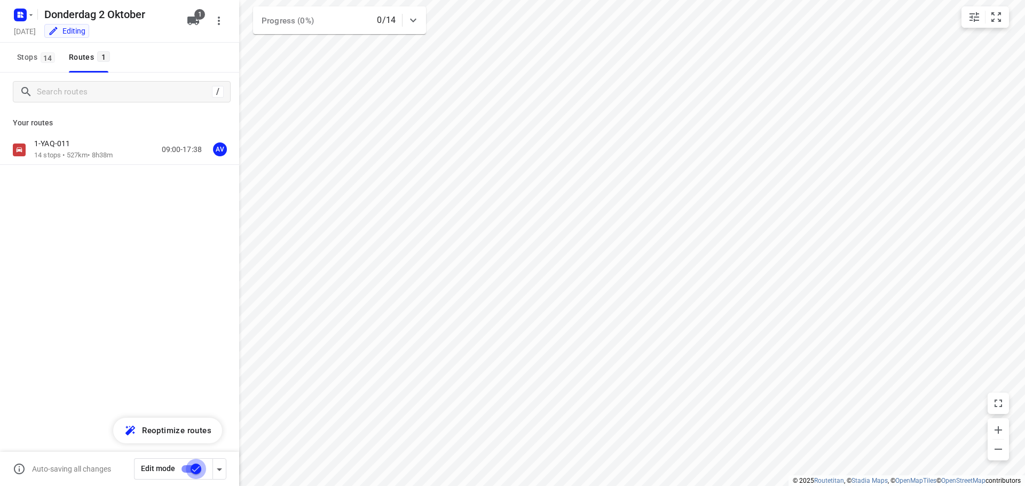
click at [188, 470] on input "checkbox" at bounding box center [196, 469] width 61 height 20
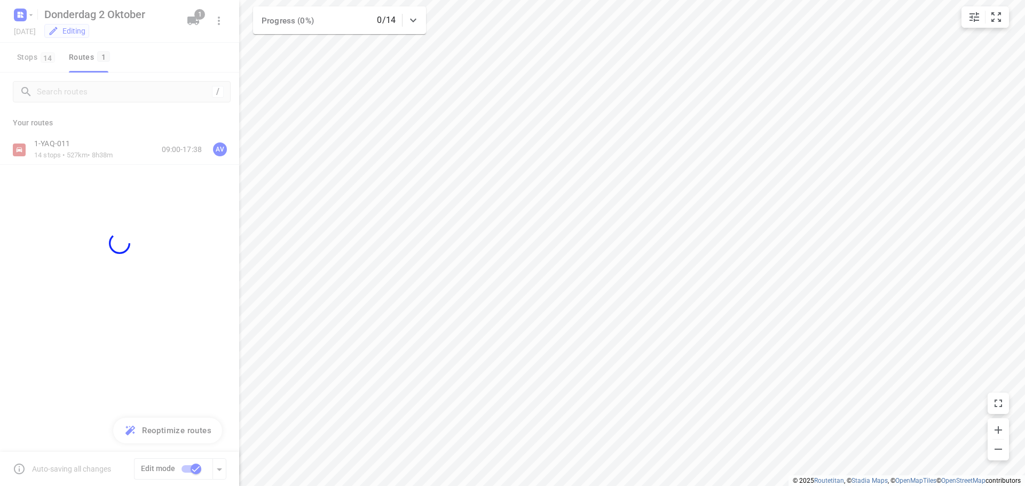
checkbox input "false"
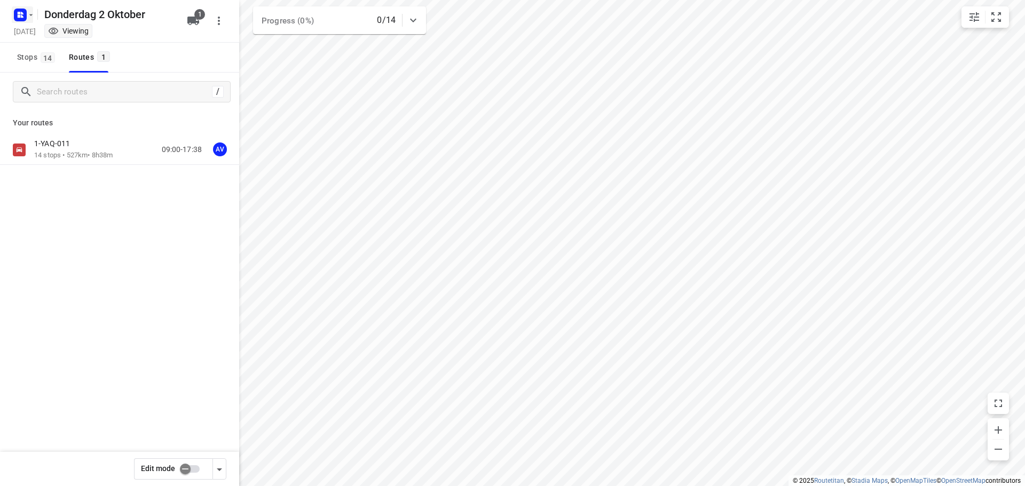
click at [26, 10] on rect "button" at bounding box center [20, 15] width 13 height 13
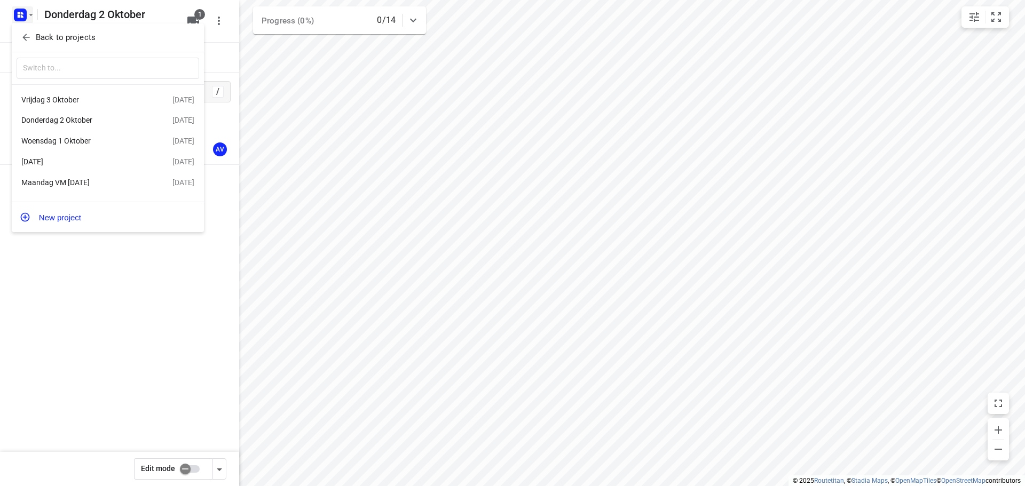
click at [91, 102] on div "Vrijdag 3 Oktober" at bounding box center [82, 100] width 123 height 9
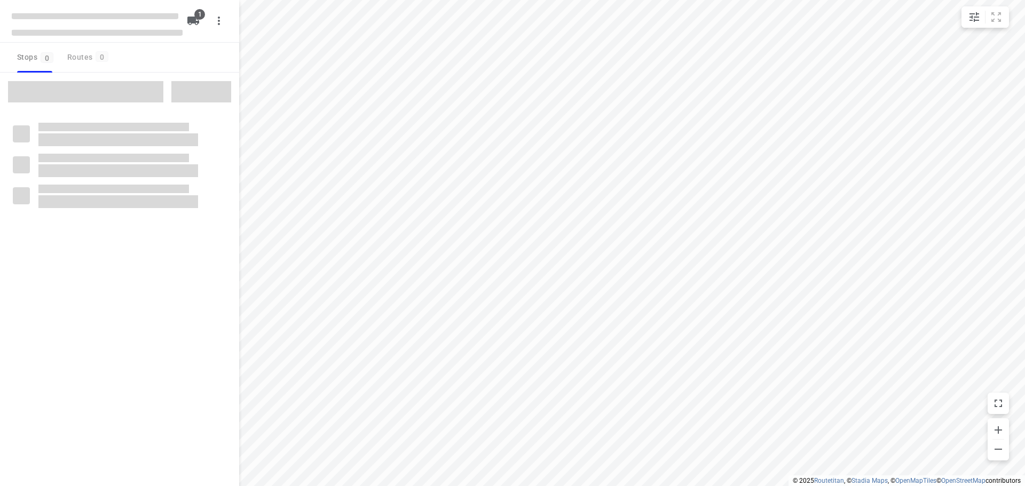
type input "distance"
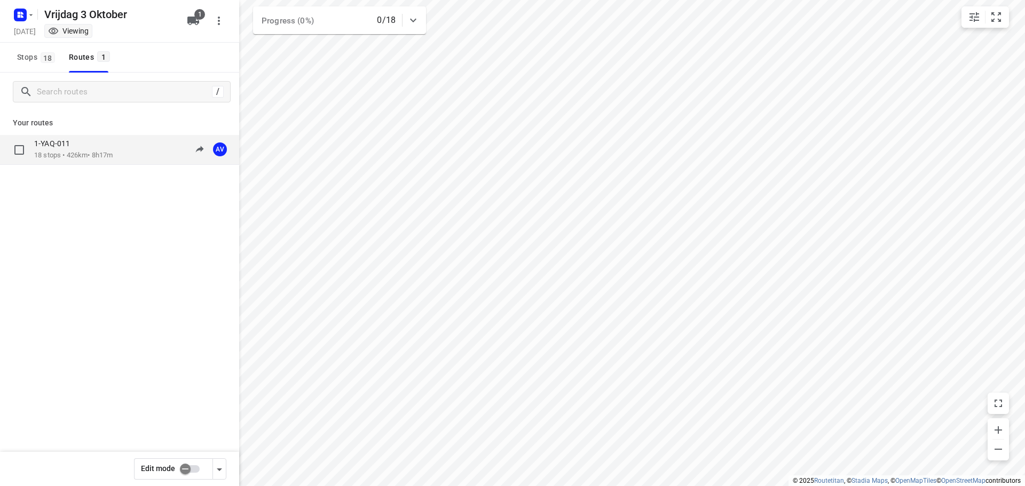
click at [123, 150] on div "1-YAQ-011 18 stops • 426km • 8h17m 09:00-17:17 AV" at bounding box center [136, 150] width 205 height 22
